Goal: Check status: Check status

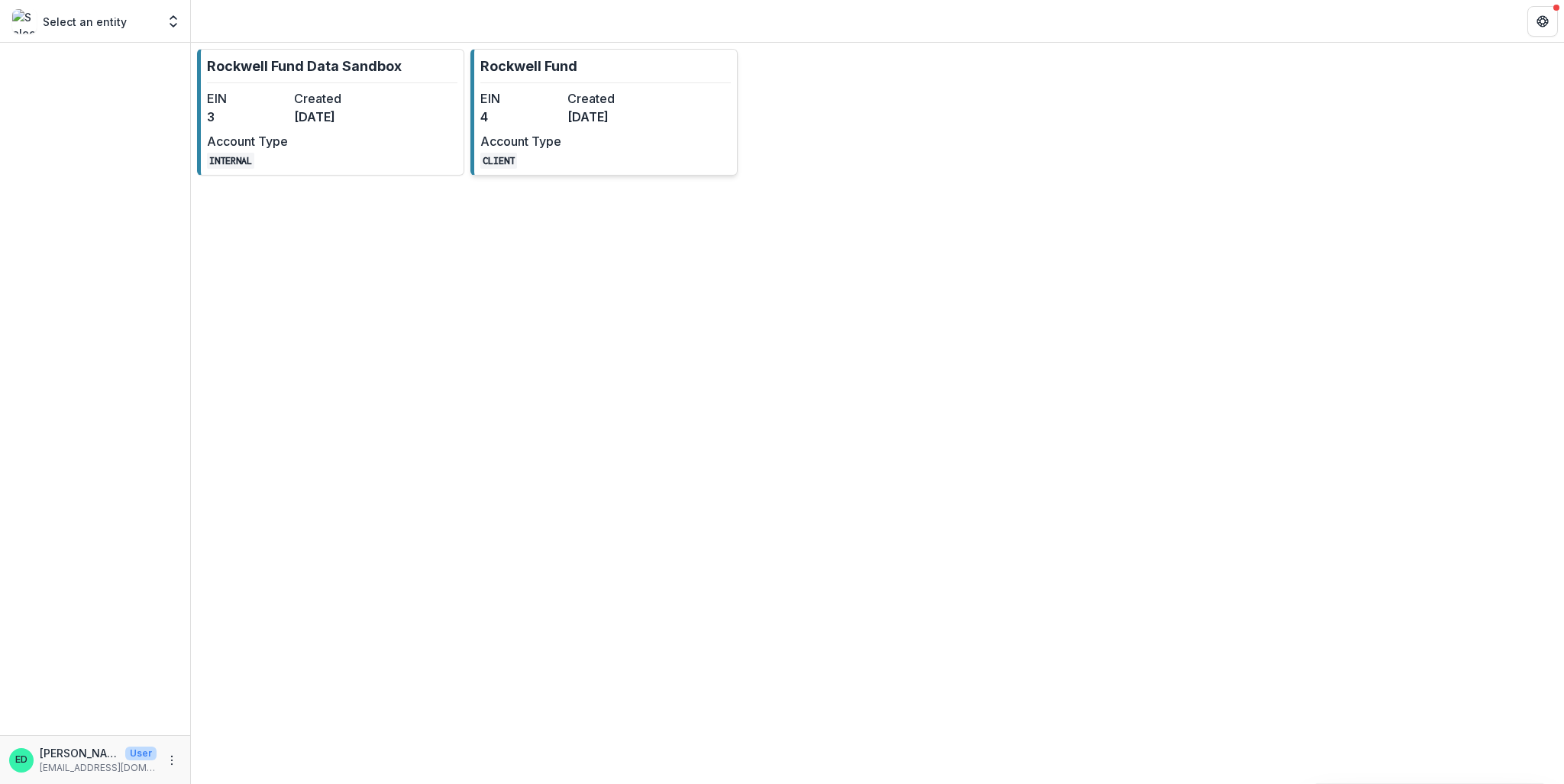
click at [591, 105] on dt "Created" at bounding box center [607, 99] width 81 height 18
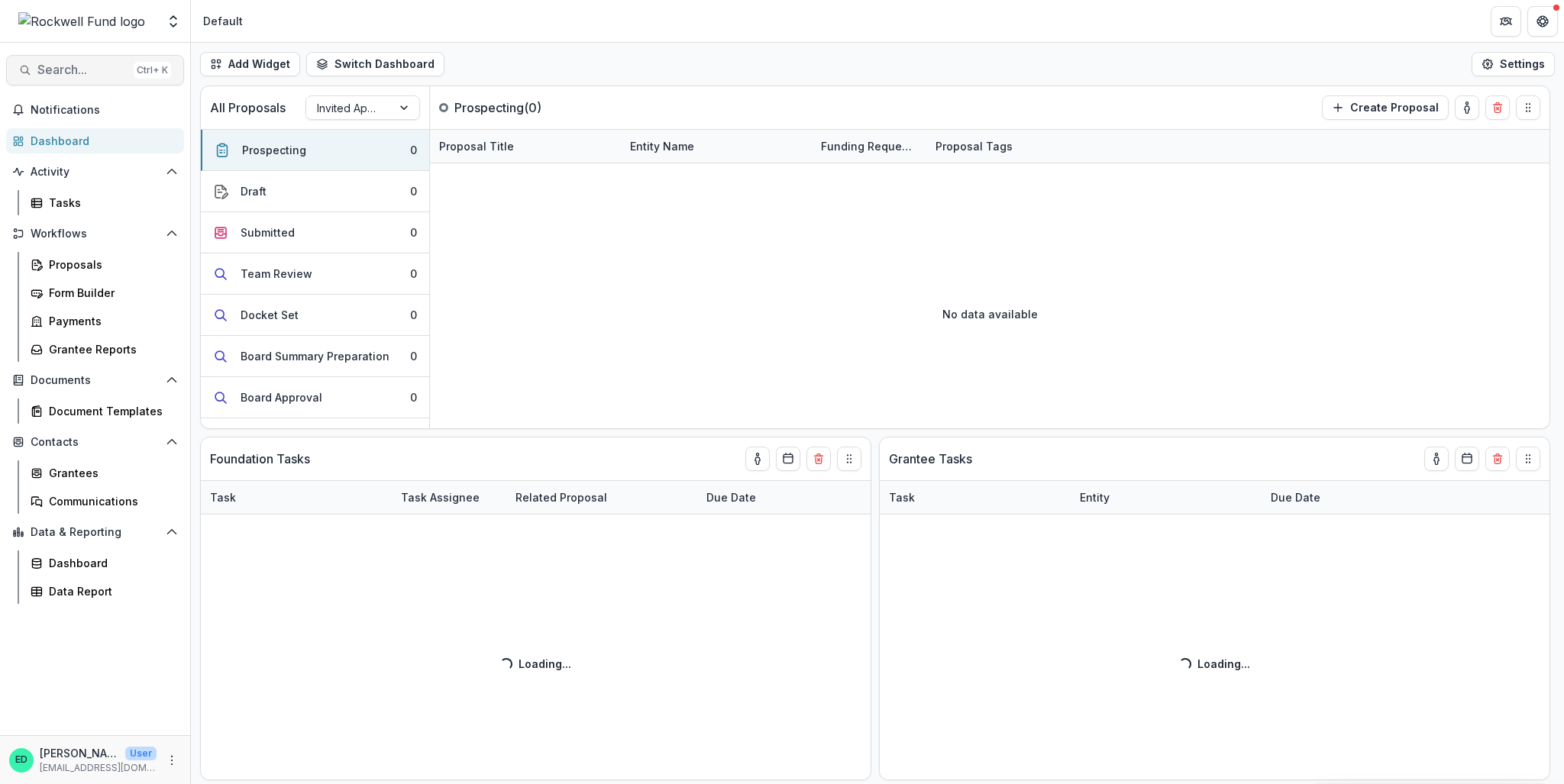
click at [41, 74] on span "Search..." at bounding box center [83, 70] width 90 height 15
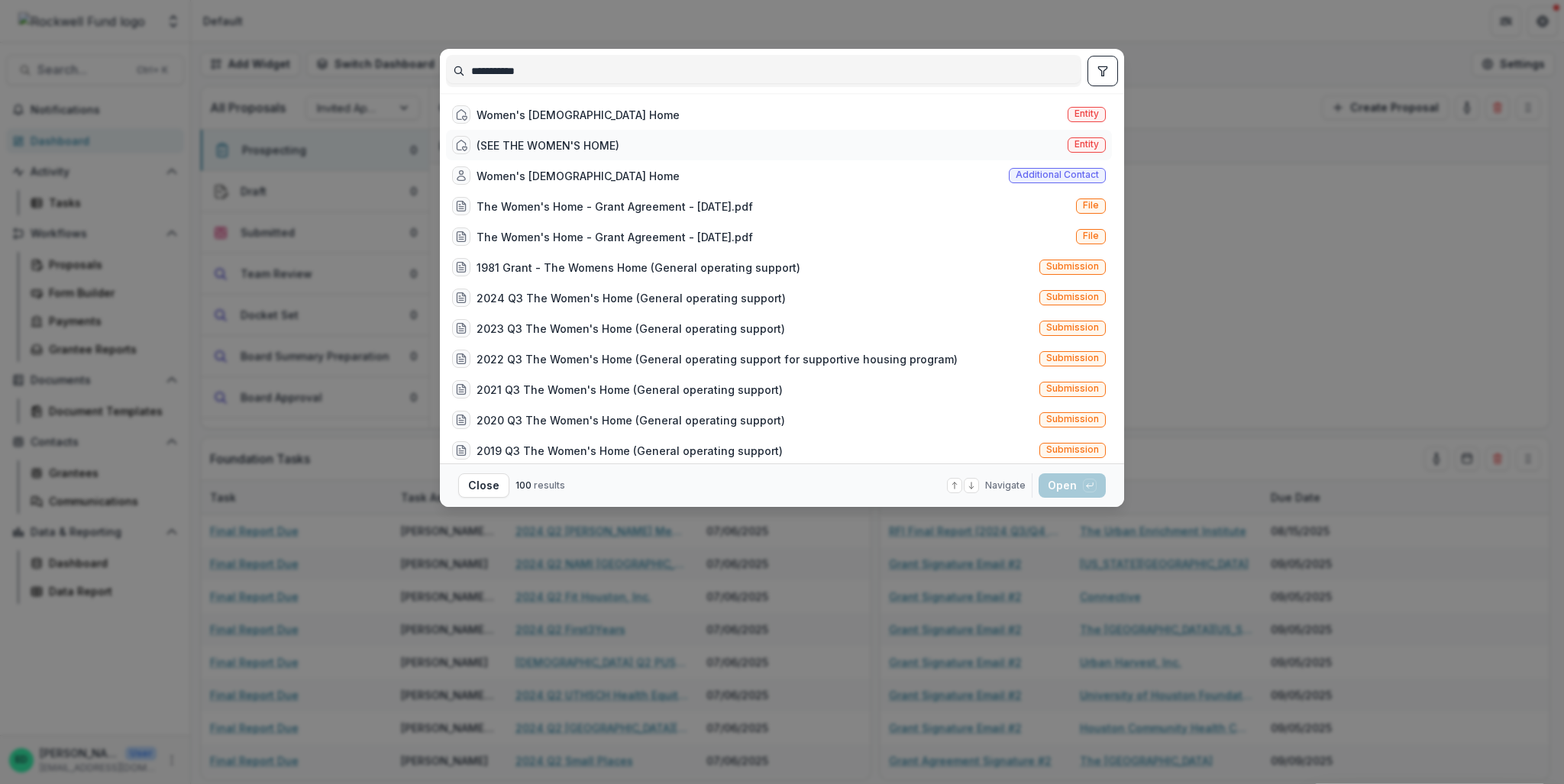
type input "**********"
click at [578, 145] on div "(SEE THE WOMEN'S HOME)" at bounding box center [547, 145] width 143 height 16
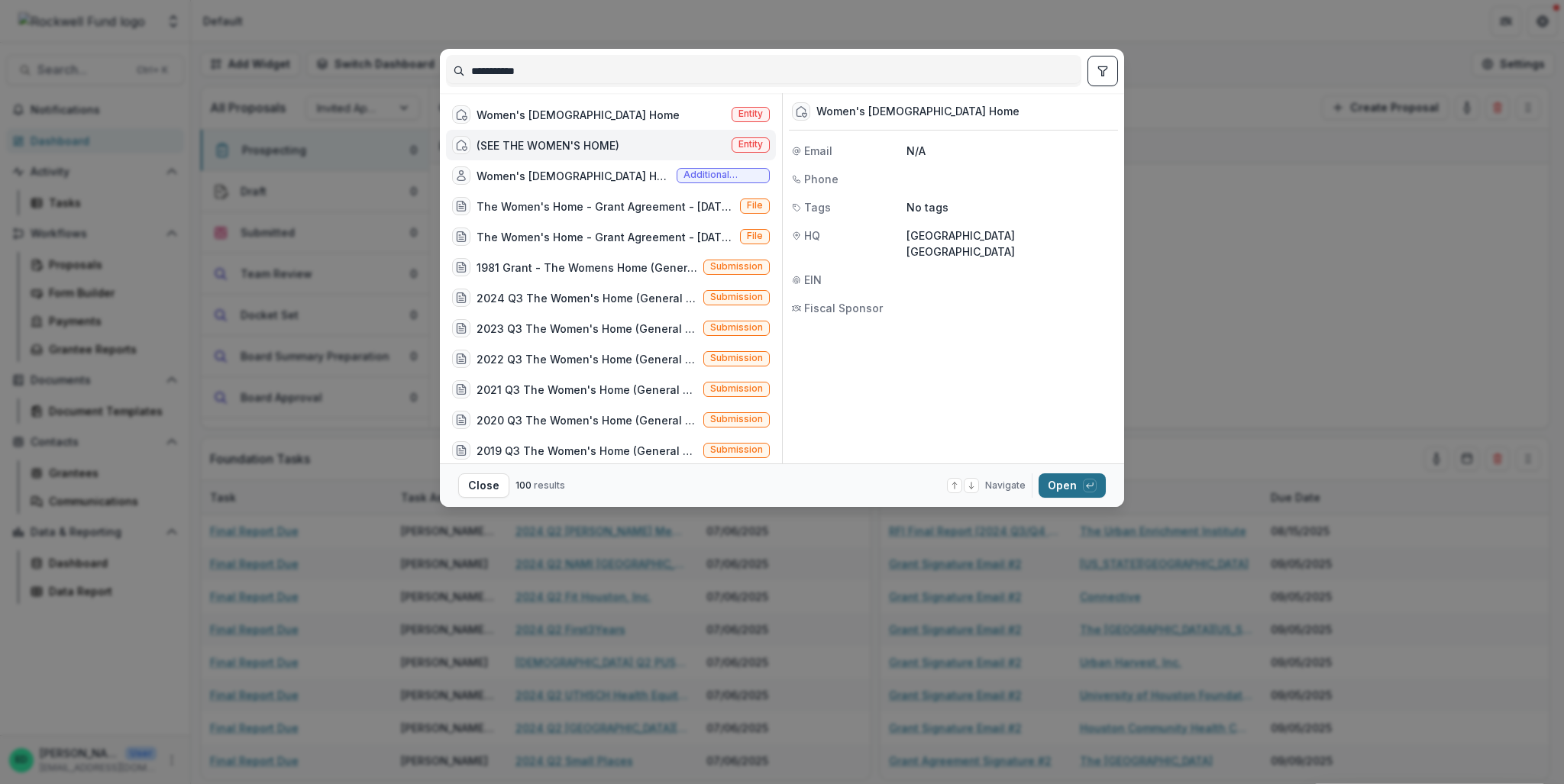
click at [1067, 477] on button "Open with enter key" at bounding box center [1072, 485] width 67 height 25
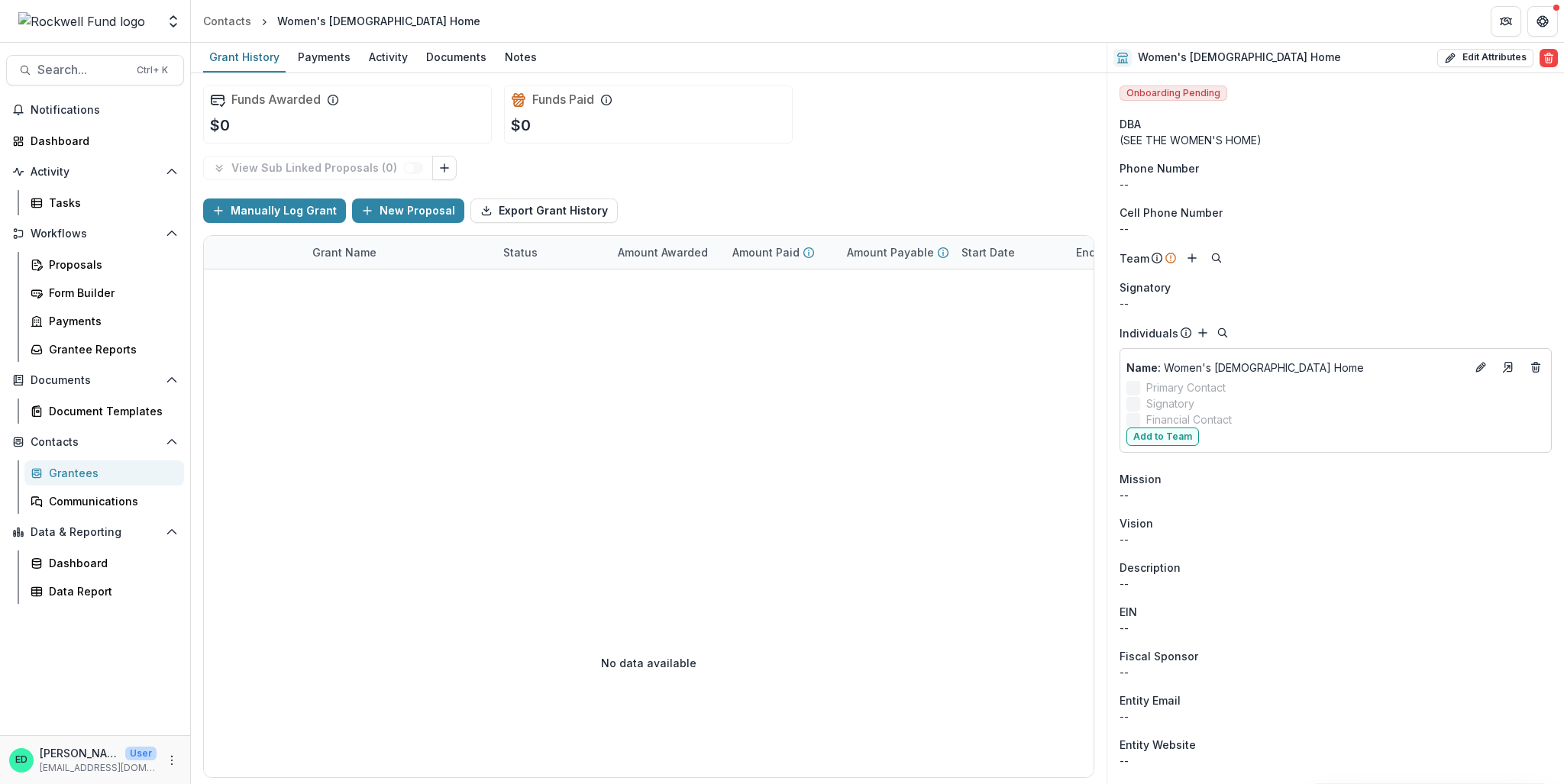
click at [66, 470] on div "Grantees" at bounding box center [110, 473] width 123 height 16
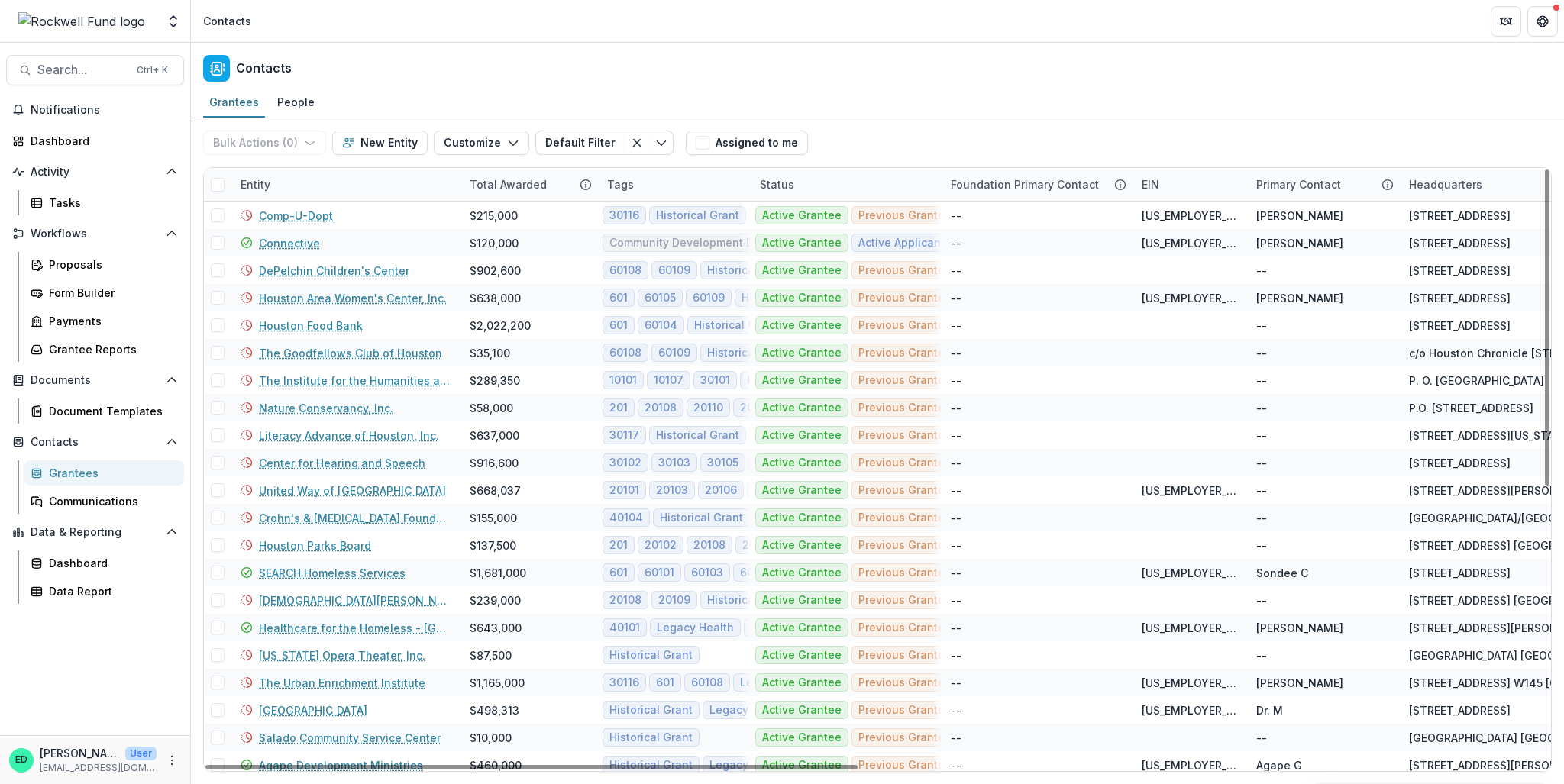
click at [256, 178] on div "Entity" at bounding box center [255, 184] width 48 height 16
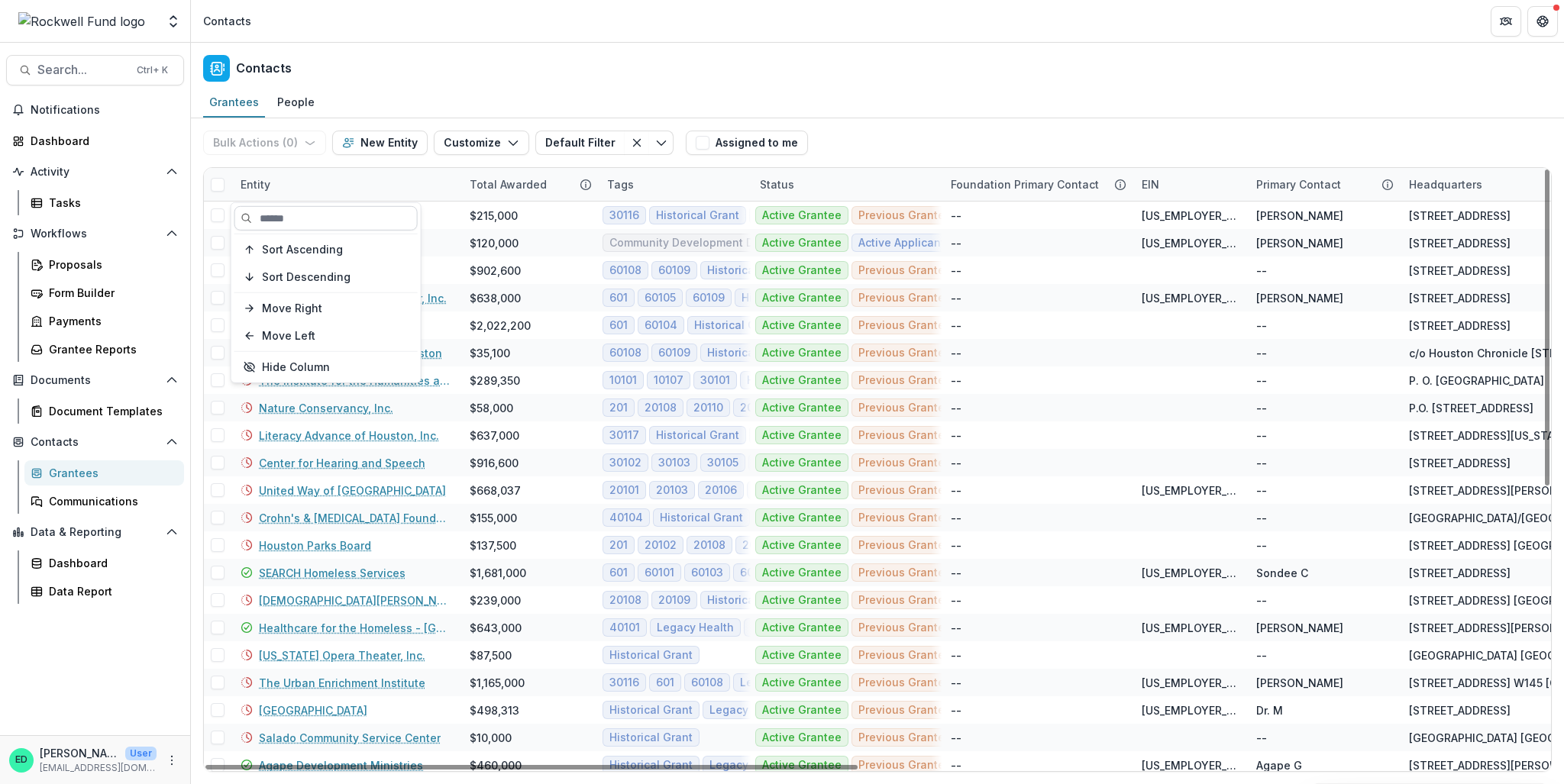
click at [338, 213] on input at bounding box center [326, 218] width 183 height 25
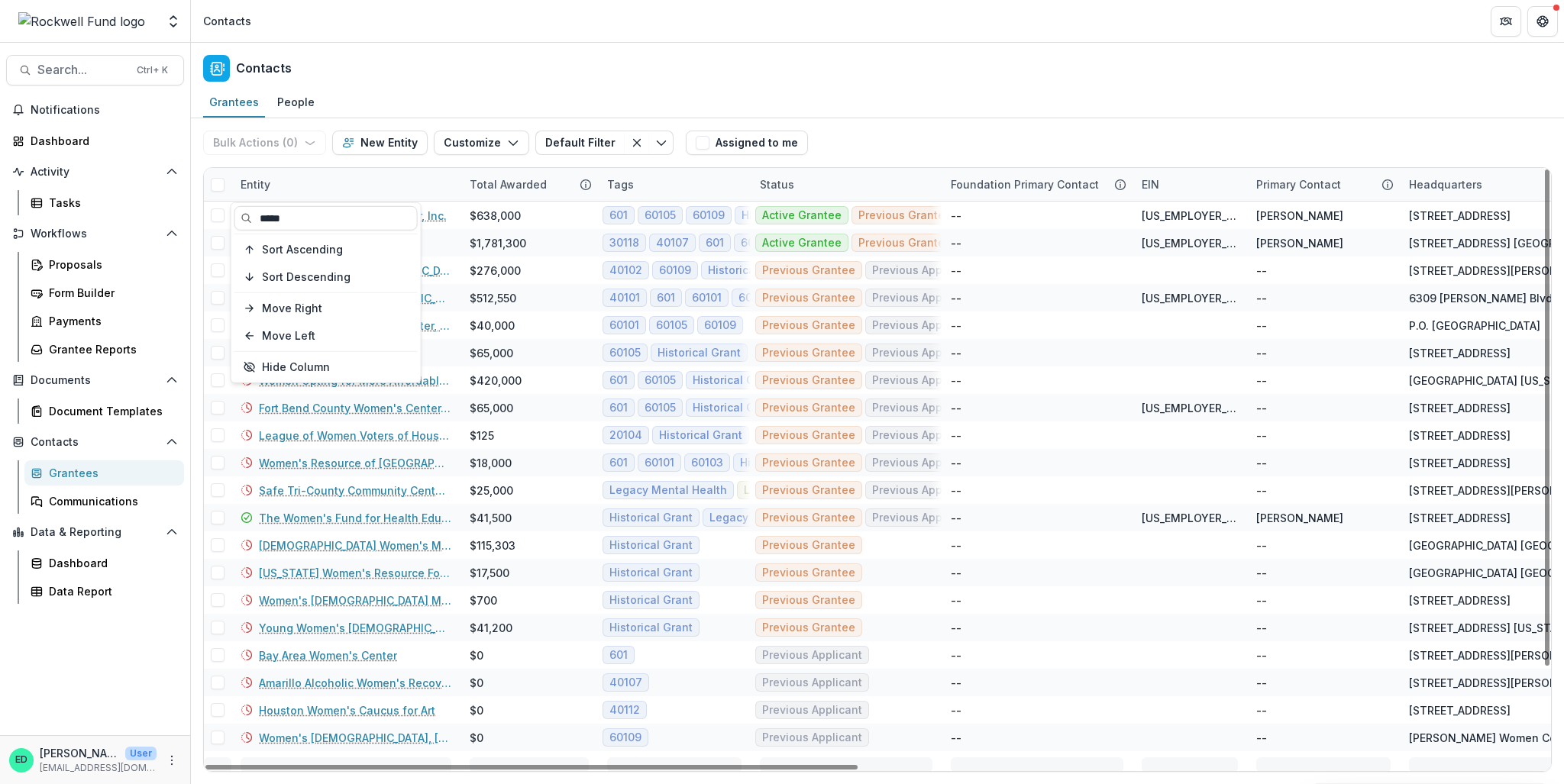
type input "*****"
click at [438, 185] on div "Entity" at bounding box center [346, 184] width 229 height 33
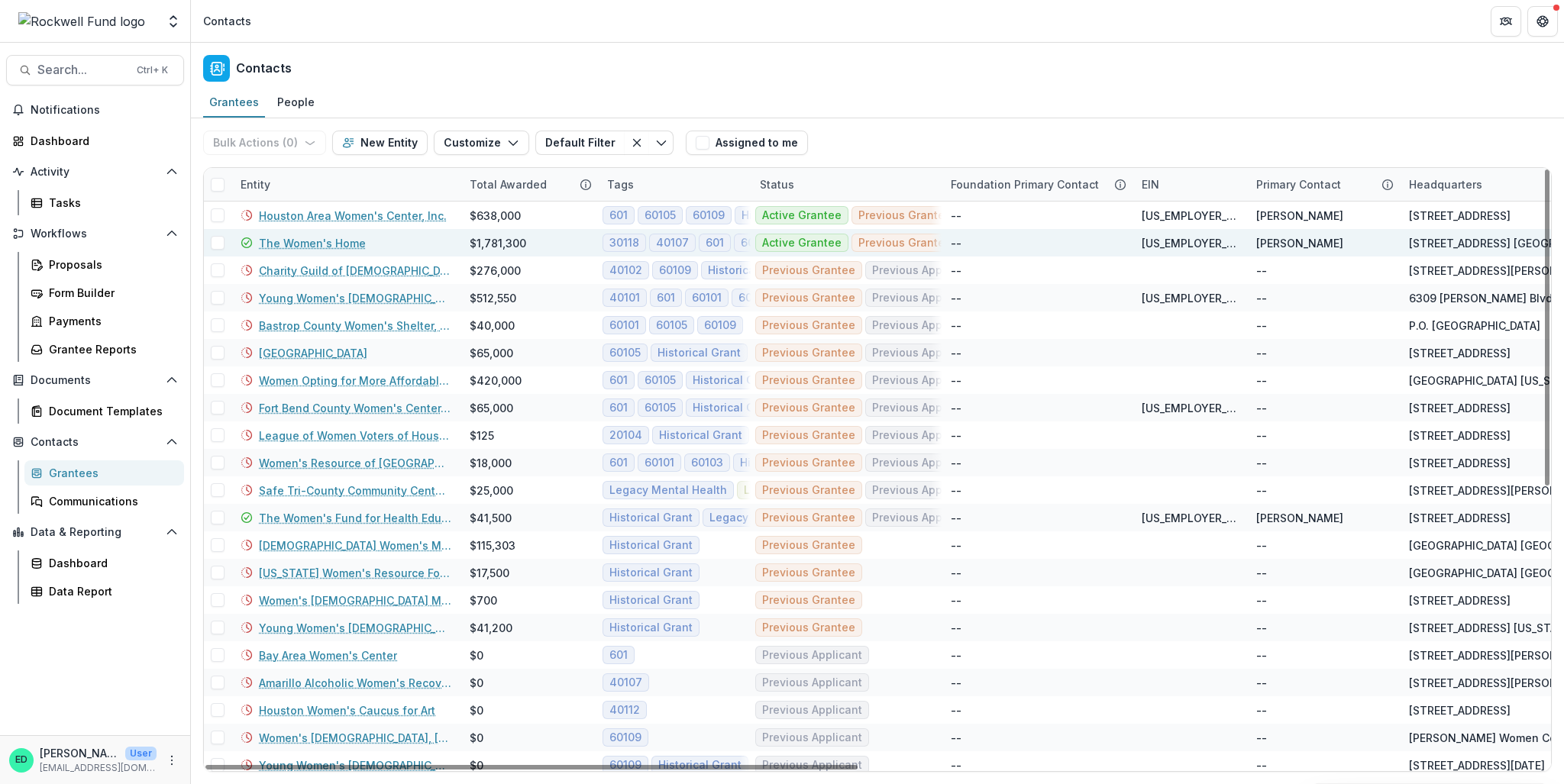
click at [338, 244] on link "The Women's Home" at bounding box center [312, 243] width 107 height 16
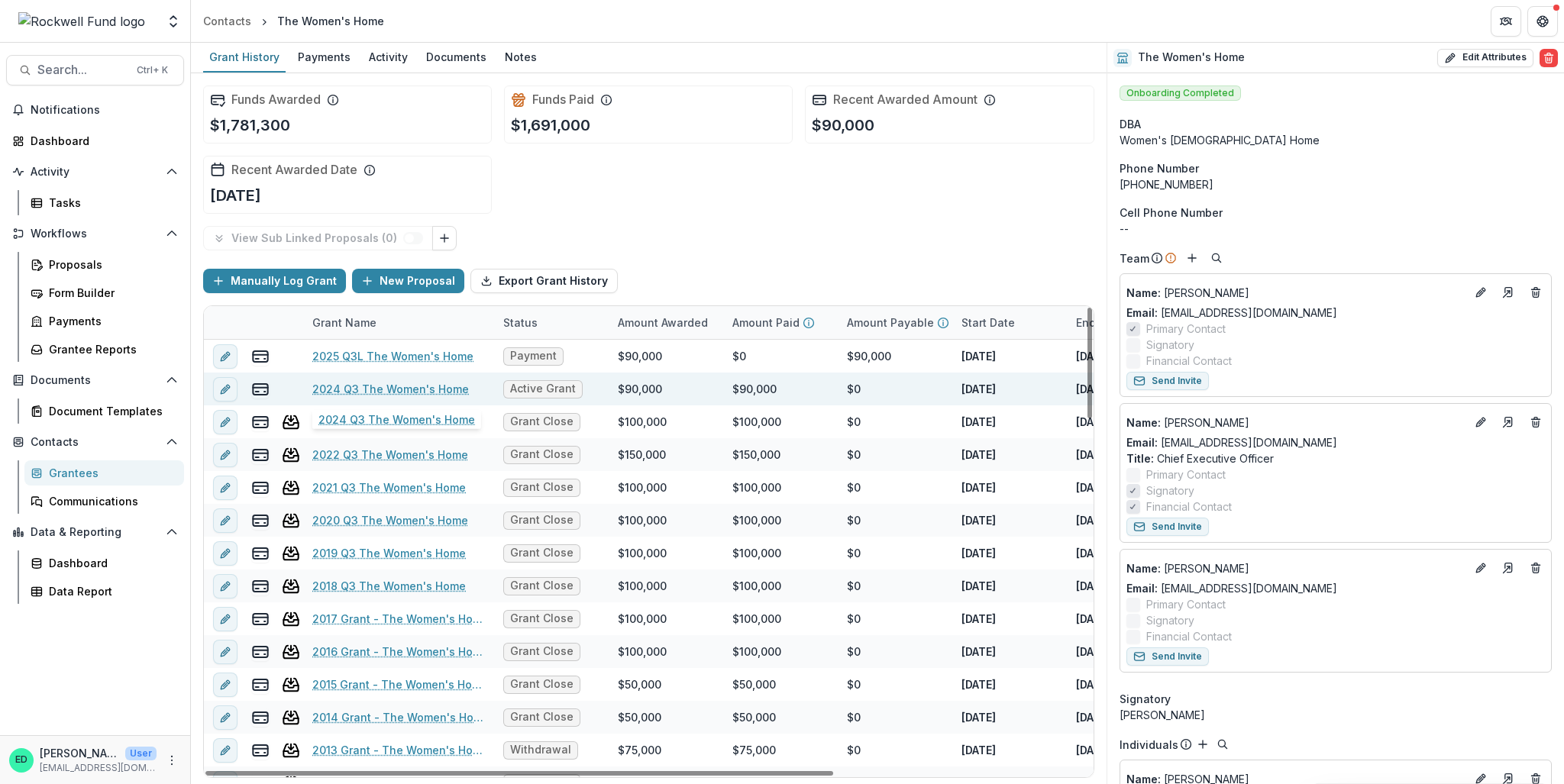
click at [387, 386] on link "2024 Q3 The Women's Home" at bounding box center [390, 389] width 156 height 16
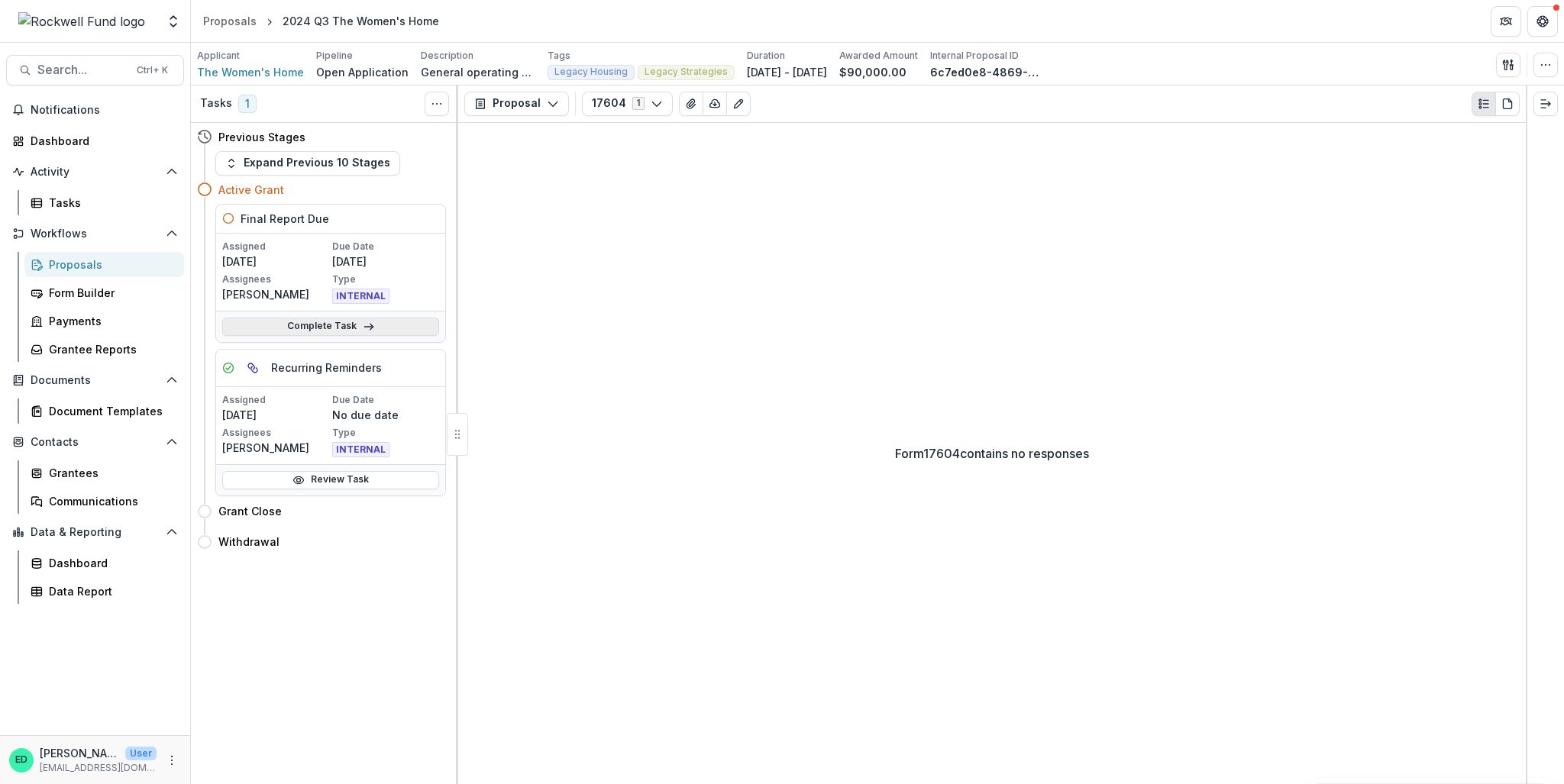
click at [337, 322] on link "Complete Task" at bounding box center [331, 327] width 217 height 18
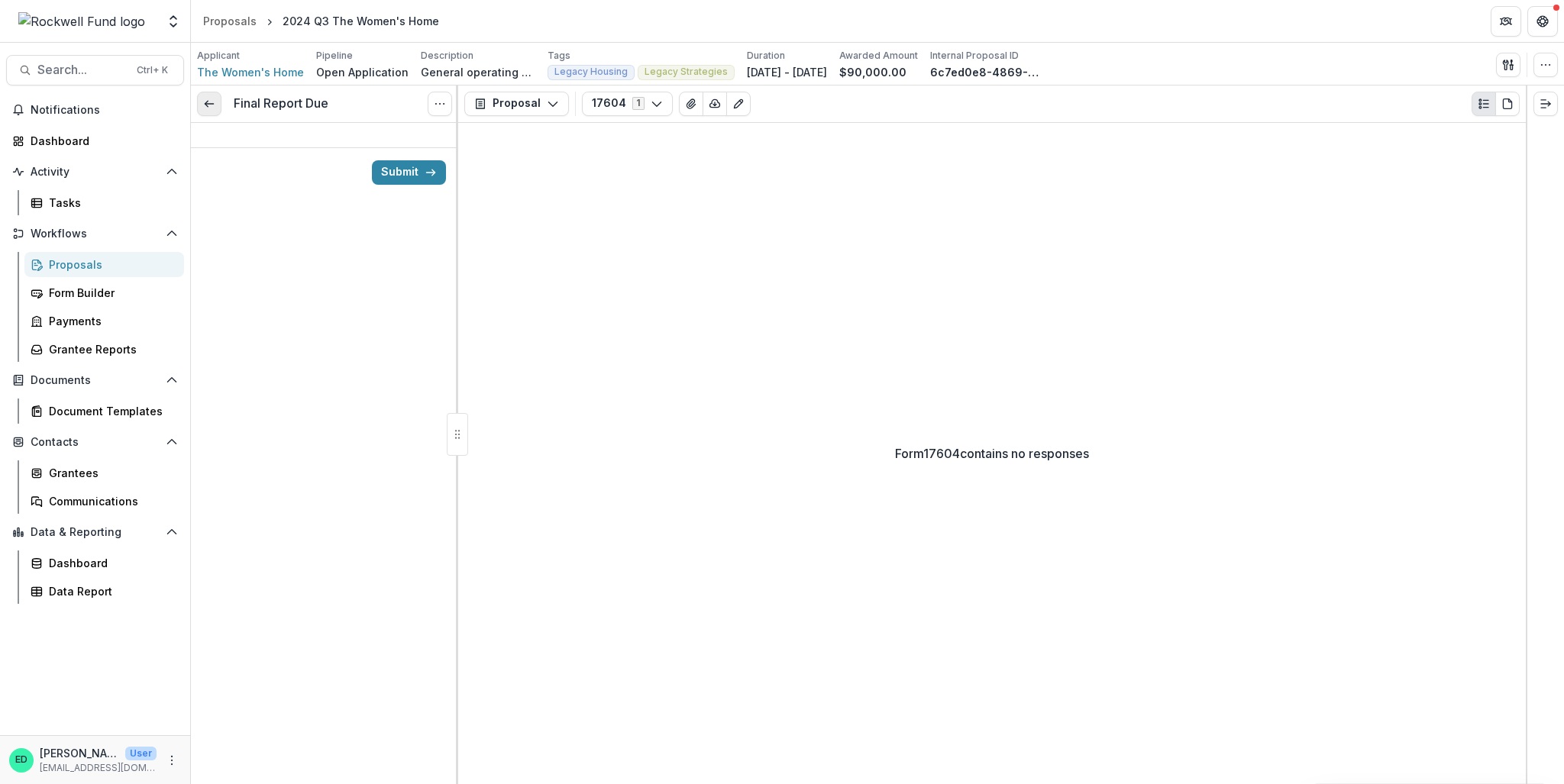
click at [205, 92] on link at bounding box center [209, 104] width 25 height 25
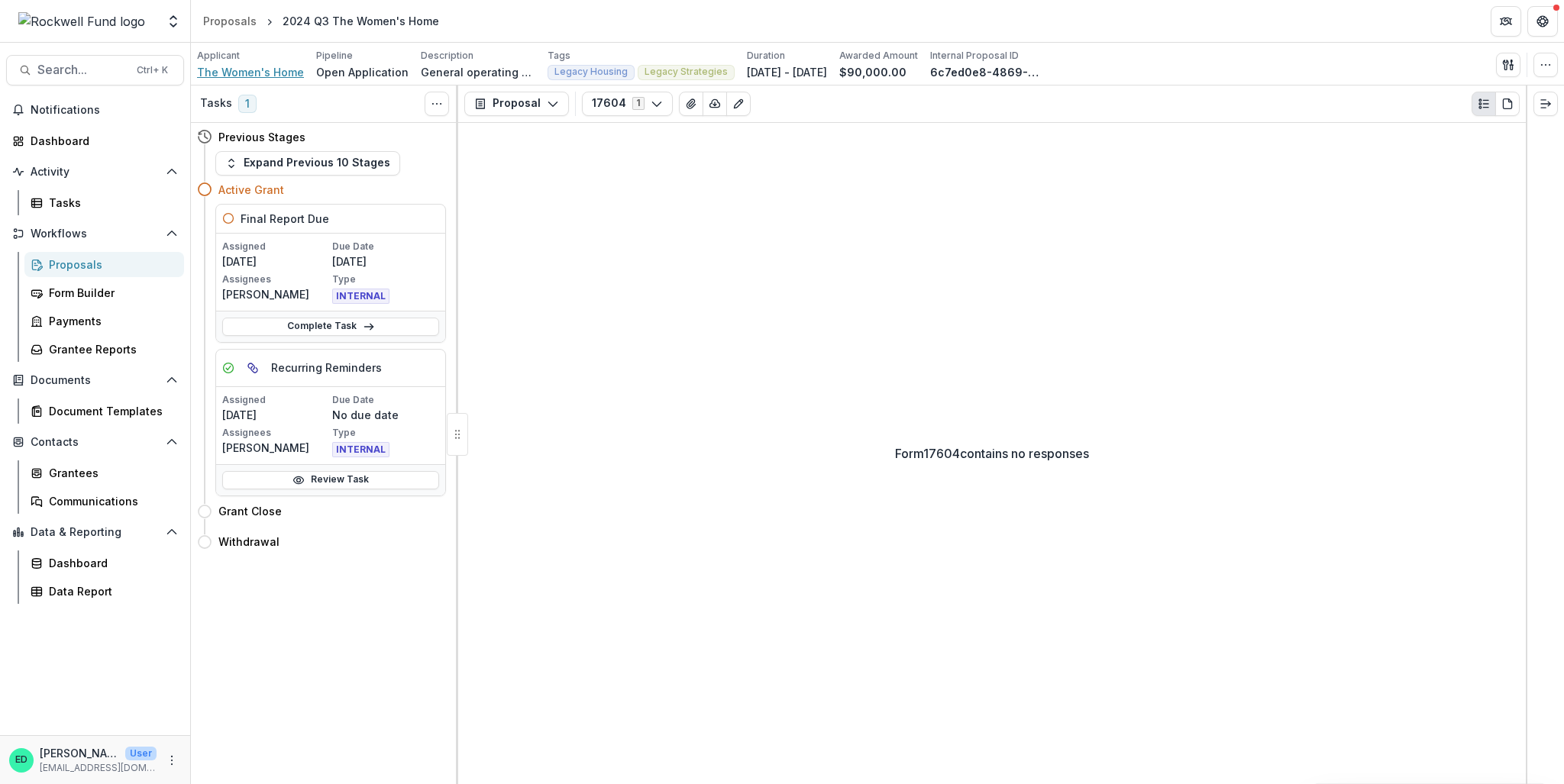
click at [245, 70] on span "The Women's Home" at bounding box center [250, 72] width 107 height 16
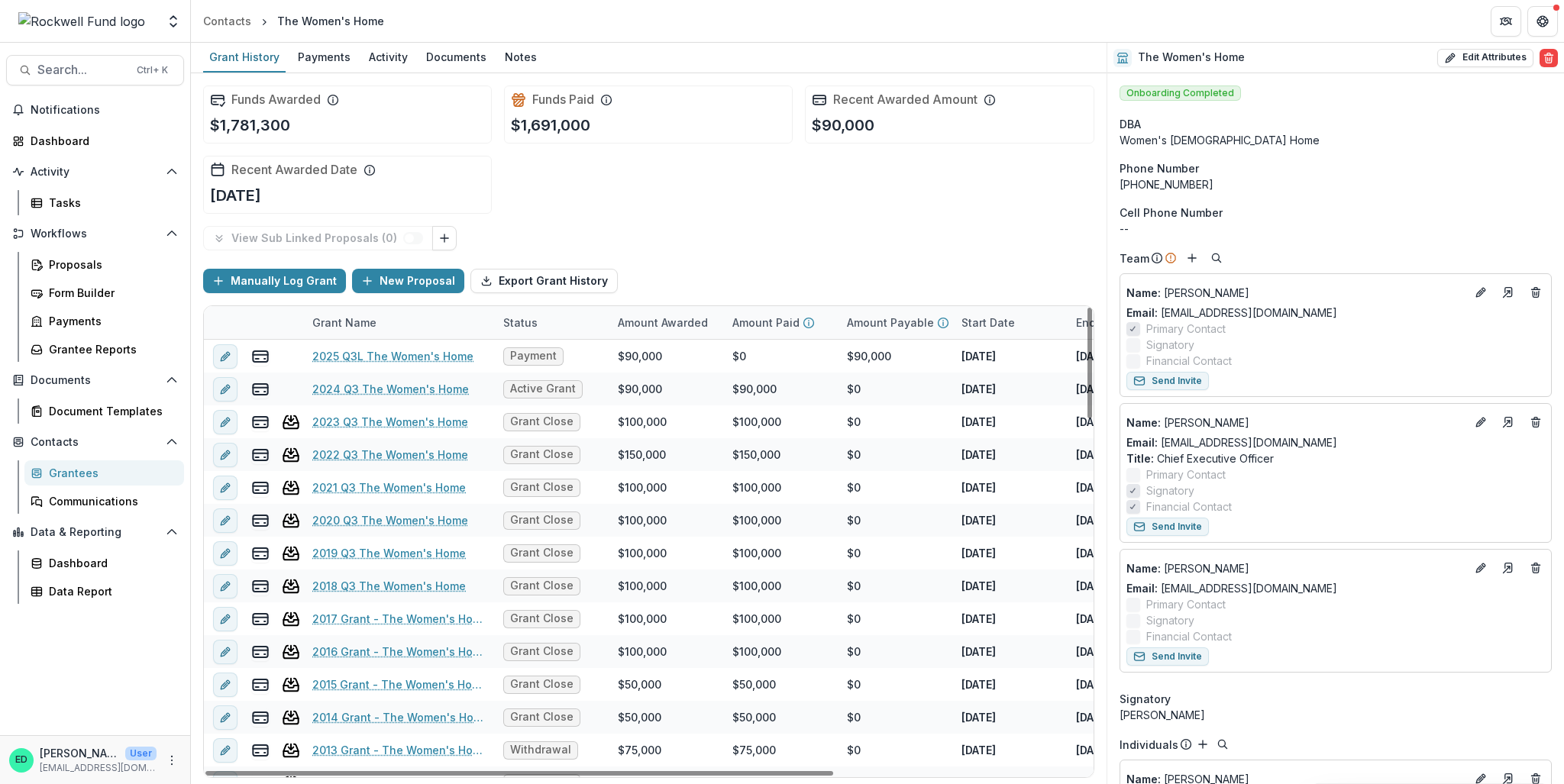
click at [366, 353] on link "2025 Q3L The Women's Home" at bounding box center [393, 356] width 161 height 16
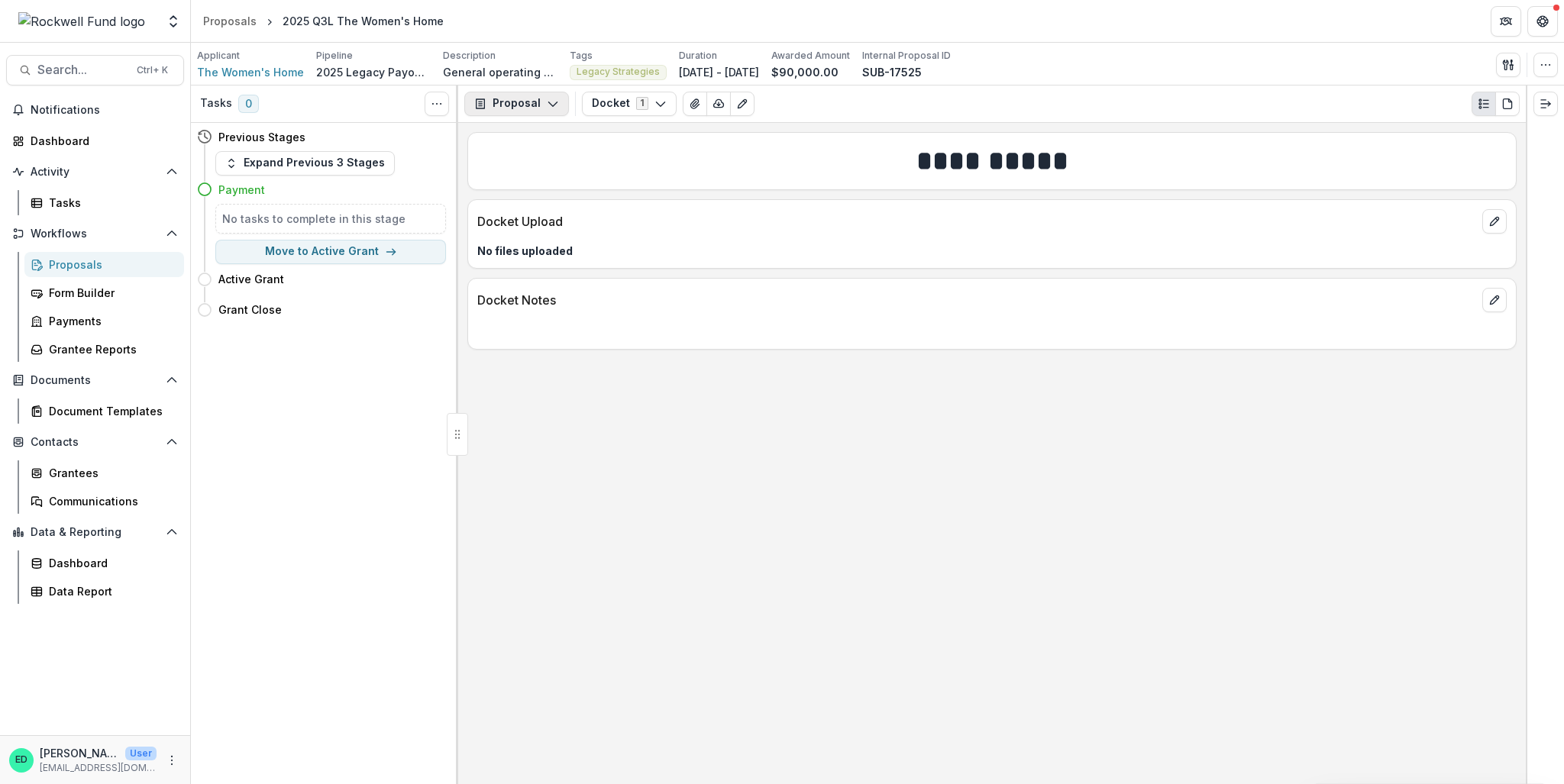
click at [507, 104] on button "Proposal" at bounding box center [516, 104] width 105 height 25
click at [506, 178] on button "Reports" at bounding box center [556, 188] width 175 height 25
